Goal: Task Accomplishment & Management: Manage account settings

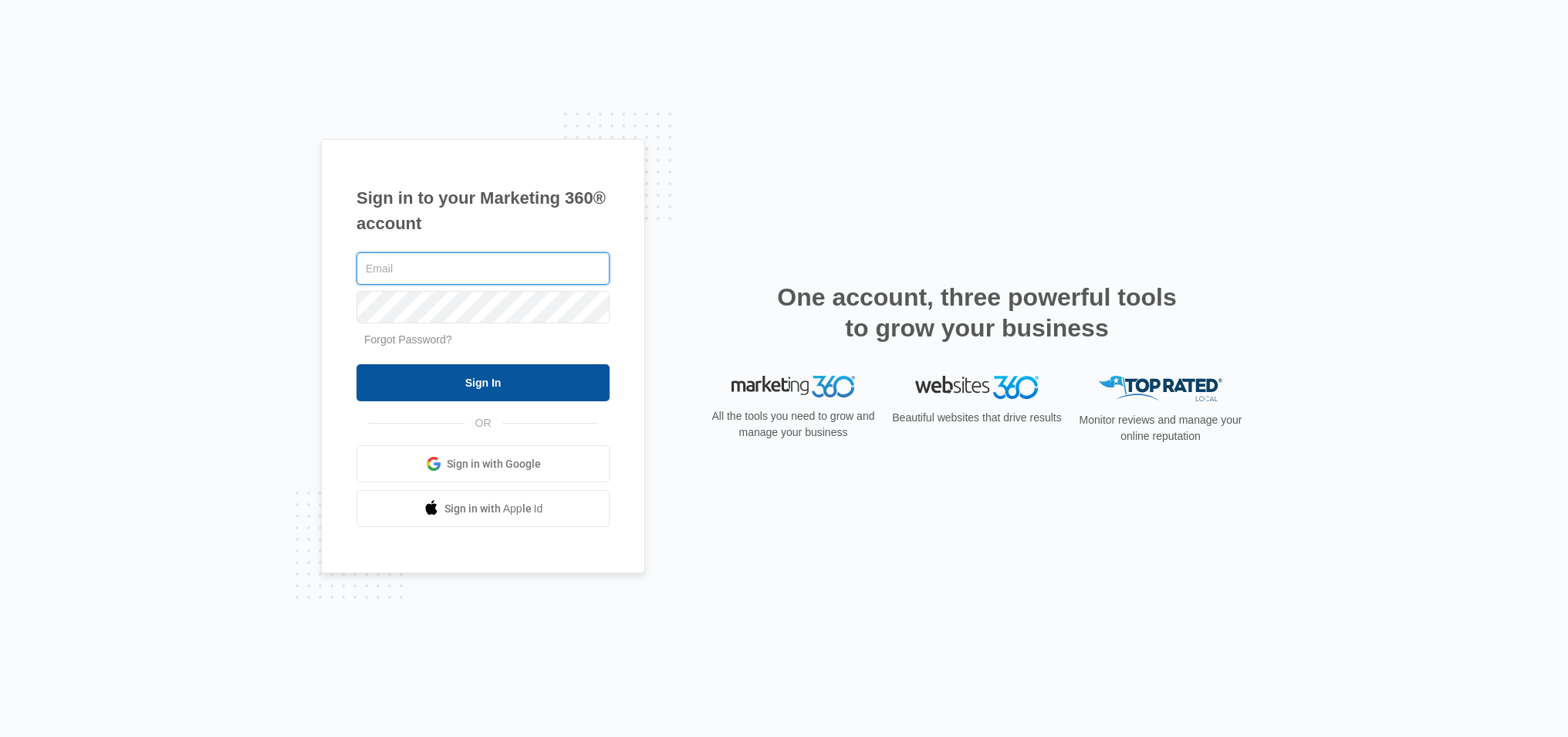
type input "[EMAIL_ADDRESS][DOMAIN_NAME]"
click at [534, 386] on input "Sign In" at bounding box center [483, 382] width 253 height 37
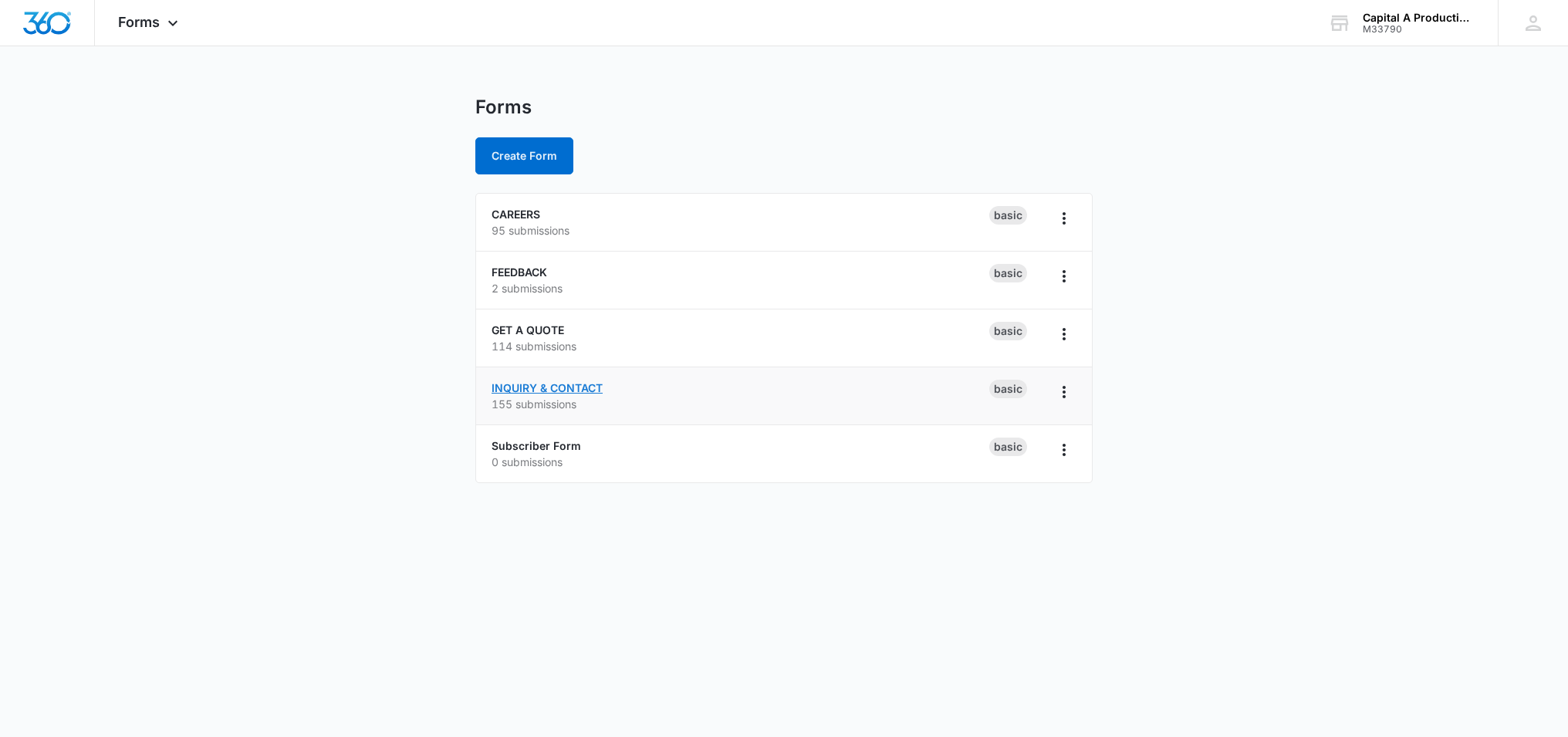
click at [543, 393] on link "INQUIRY & CONTACT" at bounding box center [547, 388] width 111 height 13
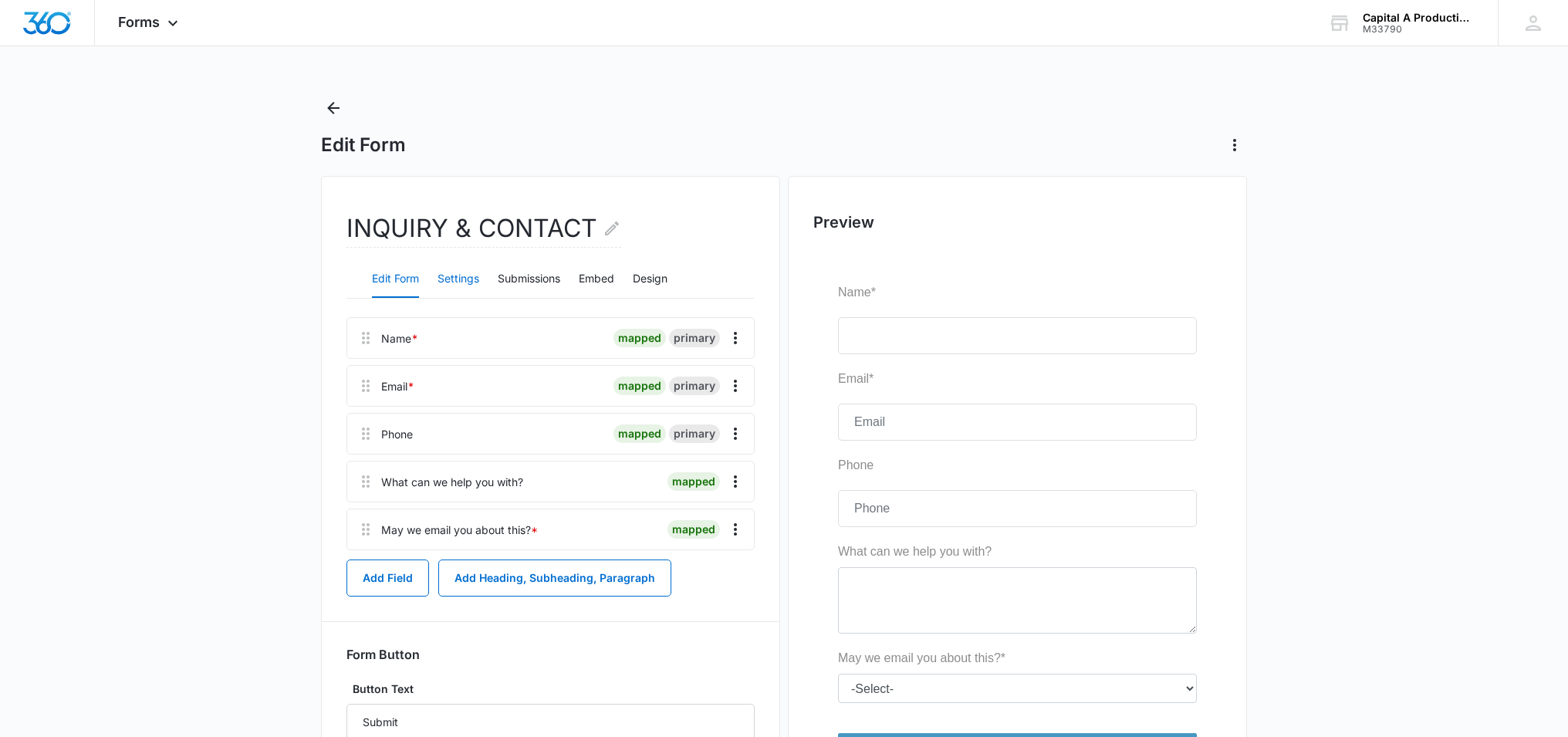
click at [449, 280] on button "Settings" at bounding box center [458, 279] width 41 height 37
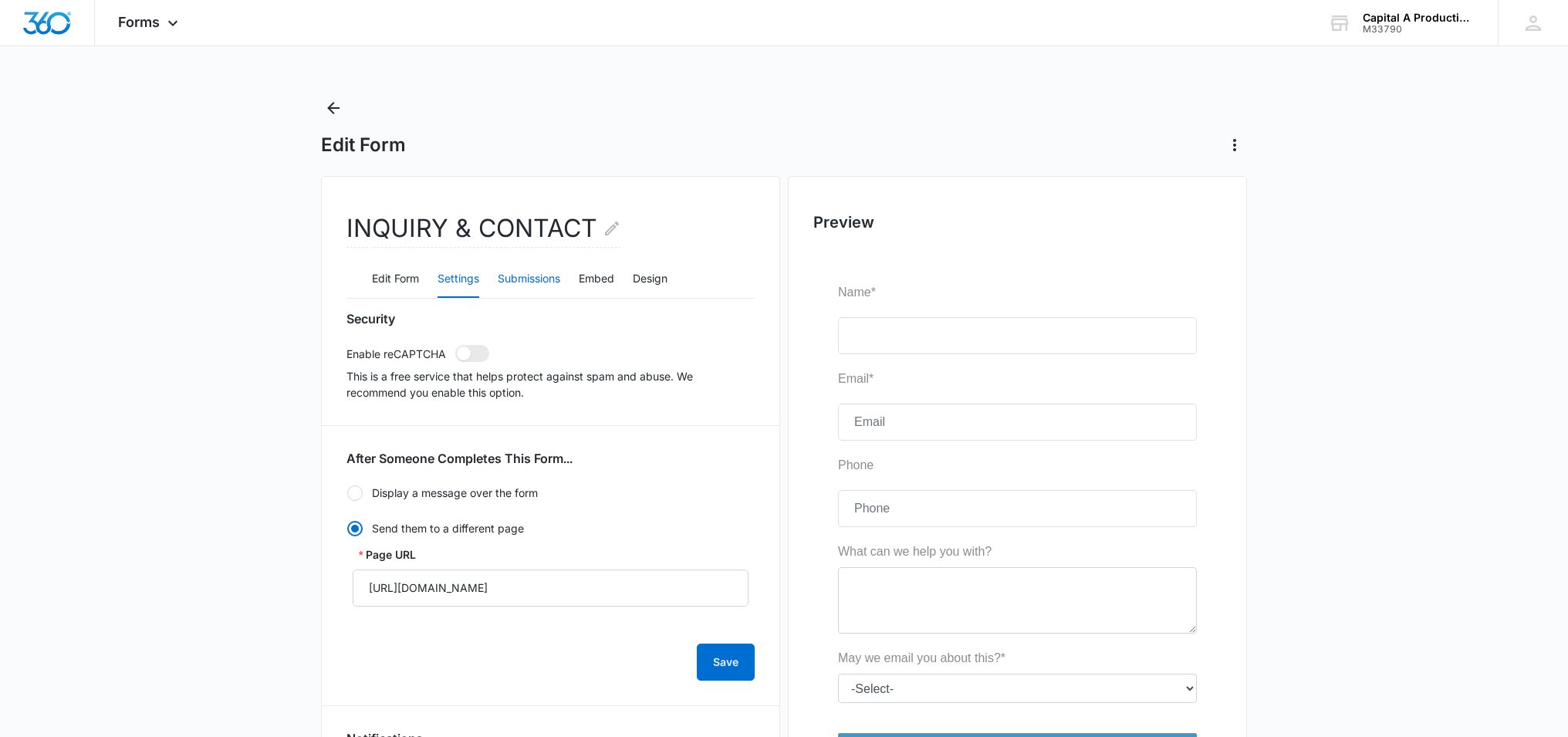
click at [531, 287] on button "Submissions" at bounding box center [528, 279] width 63 height 37
